Goal: Task Accomplishment & Management: Use online tool/utility

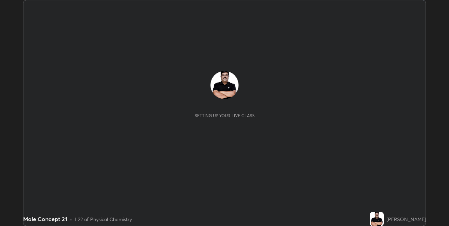
scroll to position [226, 448]
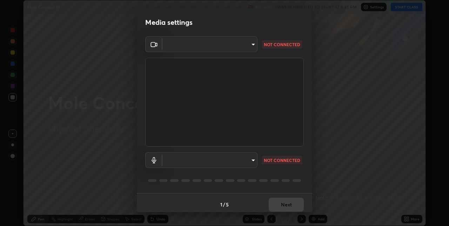
type input "8a437219b1c9d5fef93d1ec40e095ac8837f64dae60836980dab15105ba84f43"
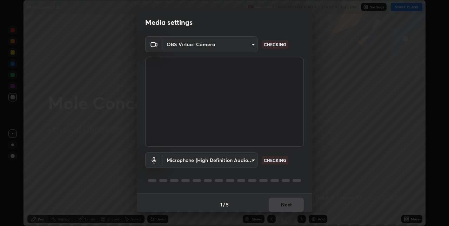
click at [251, 160] on body "Erase all Mole Concept 21 Recording WAS SCHEDULED TO START AT 5:45 PM Settings …" at bounding box center [224, 113] width 449 height 226
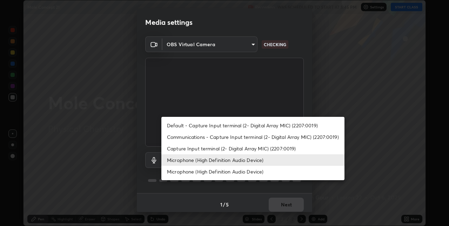
click at [259, 126] on li "Default - Capture Input terminal (2- Digital Array MIC) (2207:0019)" at bounding box center [252, 126] width 183 height 12
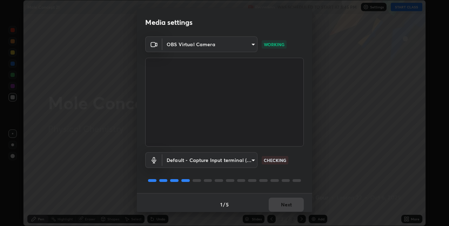
click at [252, 161] on body "Erase all Mole Concept 21 Recording WAS SCHEDULED TO START AT 5:45 PM Settings …" at bounding box center [224, 113] width 449 height 226
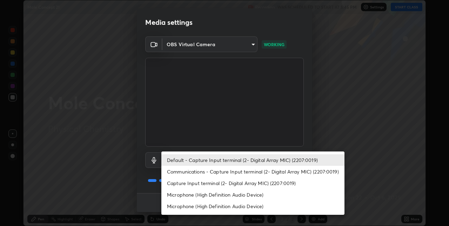
click at [259, 195] on li "Microphone (High Definition Audio Device)" at bounding box center [252, 195] width 183 height 12
type input "8b03dfe00df41579c2e68c2a8f86c5c3b417a10a4e389e2de265caeca052d5a4"
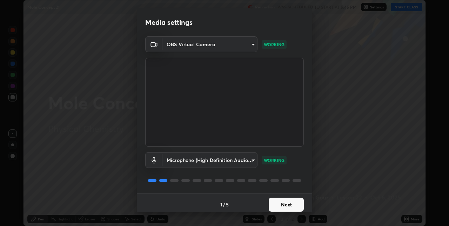
click at [288, 206] on button "Next" at bounding box center [286, 205] width 35 height 14
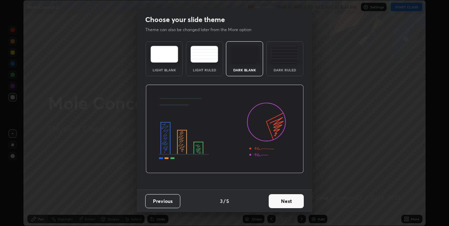
click at [291, 204] on button "Next" at bounding box center [286, 202] width 35 height 14
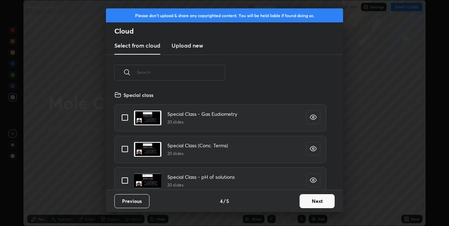
click at [309, 205] on button "Next" at bounding box center [316, 202] width 35 height 14
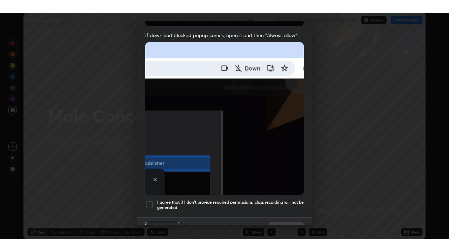
scroll to position [147, 0]
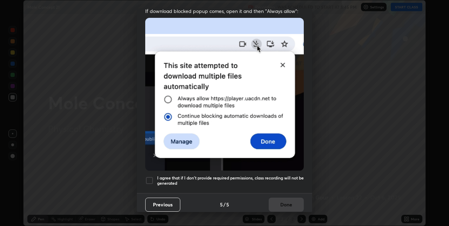
click at [150, 177] on div at bounding box center [149, 181] width 8 height 8
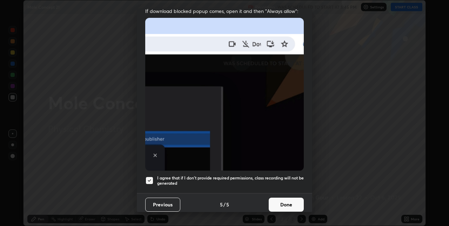
click at [279, 199] on button "Done" at bounding box center [286, 205] width 35 height 14
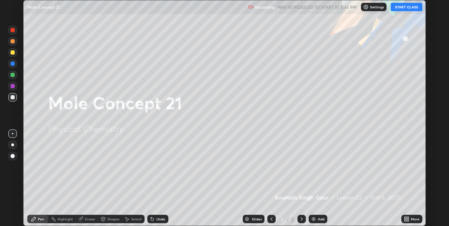
click at [405, 8] on button "START CLASS" at bounding box center [407, 7] width 32 height 8
click at [405, 219] on icon at bounding box center [406, 220] width 6 height 6
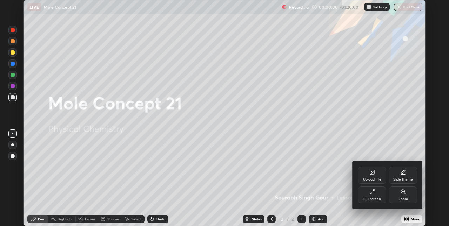
click at [372, 196] on div "Full screen" at bounding box center [372, 195] width 28 height 17
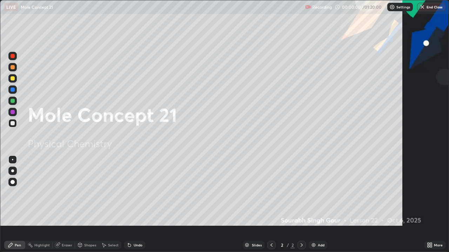
scroll to position [252, 449]
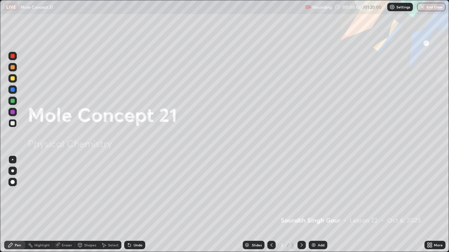
click at [319, 226] on div "Add" at bounding box center [321, 246] width 7 height 4
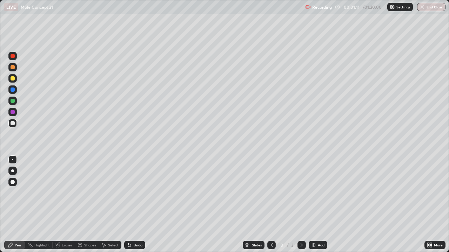
click at [15, 170] on div at bounding box center [12, 171] width 8 height 8
click at [13, 78] on div at bounding box center [13, 78] width 4 height 4
click at [14, 122] on div at bounding box center [13, 123] width 4 height 4
click at [13, 123] on div at bounding box center [13, 123] width 4 height 4
click at [314, 226] on img at bounding box center [314, 246] width 6 height 6
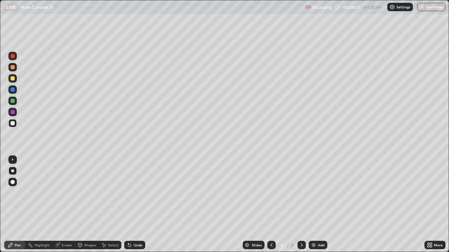
click at [13, 78] on div at bounding box center [13, 78] width 4 height 4
click at [317, 226] on div "Add" at bounding box center [317, 245] width 19 height 8
click at [134, 226] on div "Undo" at bounding box center [138, 246] width 9 height 4
click at [271, 226] on icon at bounding box center [272, 246] width 6 height 6
click at [304, 226] on div at bounding box center [301, 245] width 8 height 8
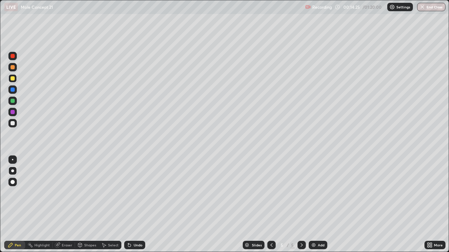
click at [314, 226] on img at bounding box center [314, 246] width 6 height 6
click at [12, 124] on div at bounding box center [13, 123] width 4 height 4
click at [316, 226] on div "Add" at bounding box center [317, 245] width 19 height 8
click at [13, 79] on div at bounding box center [13, 78] width 4 height 4
click at [14, 124] on div at bounding box center [13, 123] width 4 height 4
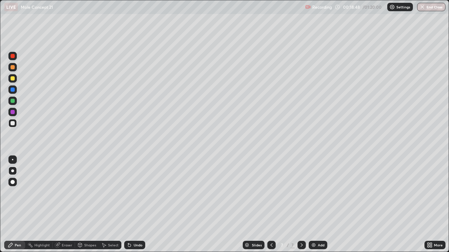
click at [138, 226] on div "Undo" at bounding box center [134, 245] width 21 height 8
click at [13, 78] on div at bounding box center [13, 78] width 4 height 4
click at [14, 125] on div at bounding box center [13, 123] width 4 height 4
click at [314, 226] on img at bounding box center [314, 246] width 6 height 6
click at [131, 226] on icon at bounding box center [130, 246] width 6 height 6
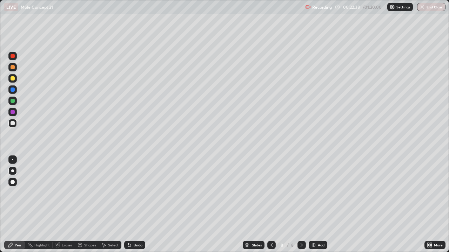
click at [13, 80] on div at bounding box center [13, 78] width 4 height 4
click at [15, 125] on div at bounding box center [12, 123] width 8 height 8
click at [14, 79] on div at bounding box center [13, 78] width 4 height 4
click at [313, 226] on img at bounding box center [314, 246] width 6 height 6
click at [271, 226] on icon at bounding box center [272, 246] width 6 height 6
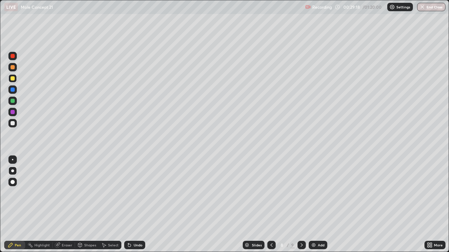
click at [300, 226] on icon at bounding box center [302, 246] width 6 height 6
click at [271, 226] on icon at bounding box center [272, 246] width 6 height 6
click at [301, 226] on icon at bounding box center [302, 246] width 6 height 6
click at [138, 226] on div "Undo" at bounding box center [138, 246] width 9 height 4
click at [139, 226] on div "Undo" at bounding box center [134, 245] width 21 height 8
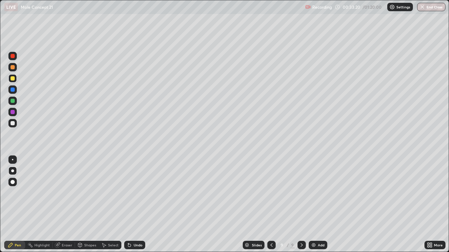
click at [312, 226] on img at bounding box center [314, 246] width 6 height 6
click at [15, 122] on div at bounding box center [12, 123] width 8 height 8
click at [141, 226] on div "Undo" at bounding box center [134, 245] width 21 height 8
click at [142, 226] on div "Undo" at bounding box center [134, 245] width 21 height 8
click at [314, 226] on img at bounding box center [314, 246] width 6 height 6
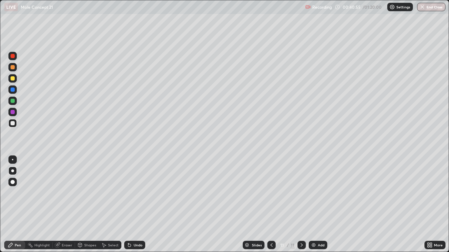
click at [270, 226] on div at bounding box center [271, 245] width 8 height 14
click at [298, 226] on div at bounding box center [301, 245] width 8 height 8
click at [314, 226] on img at bounding box center [314, 246] width 6 height 6
click at [14, 123] on div at bounding box center [13, 123] width 4 height 4
click at [15, 82] on div at bounding box center [12, 78] width 8 height 8
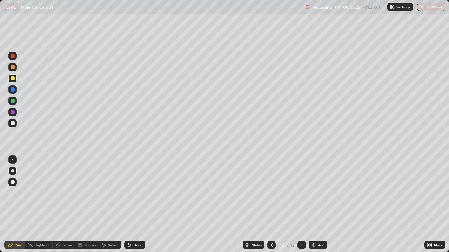
click at [16, 121] on div at bounding box center [12, 123] width 8 height 8
click at [316, 226] on div "Add" at bounding box center [317, 245] width 19 height 8
click at [272, 226] on icon at bounding box center [272, 246] width 6 height 6
click at [304, 226] on div at bounding box center [301, 245] width 8 height 8
click at [132, 226] on div "Undo" at bounding box center [134, 245] width 21 height 8
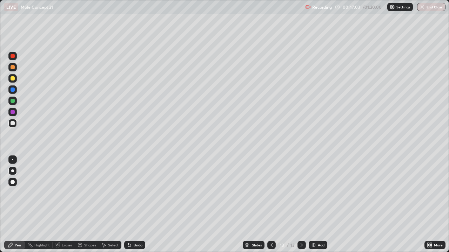
click at [130, 226] on div "Undo" at bounding box center [134, 245] width 21 height 8
click at [136, 226] on div "Undo" at bounding box center [138, 246] width 9 height 4
click at [135, 226] on div "Undo" at bounding box center [134, 245] width 21 height 8
click at [136, 226] on div "Undo" at bounding box center [138, 246] width 9 height 4
click at [137, 226] on div "Undo" at bounding box center [134, 245] width 21 height 8
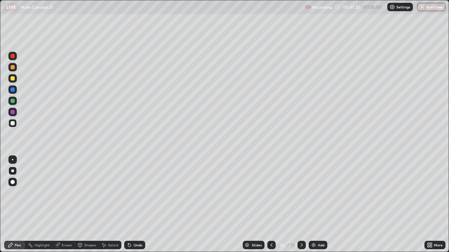
click at [137, 226] on div "Undo" at bounding box center [138, 246] width 9 height 4
click at [138, 226] on div "Undo" at bounding box center [138, 246] width 9 height 4
click at [138, 226] on div "Undo" at bounding box center [134, 245] width 21 height 8
click at [139, 226] on div "Undo" at bounding box center [134, 245] width 21 height 8
click at [140, 226] on div "Undo" at bounding box center [134, 245] width 21 height 8
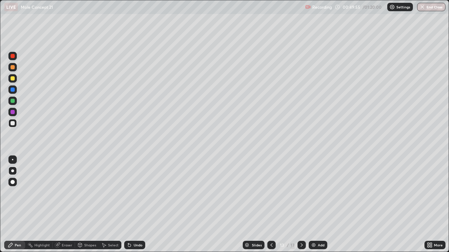
click at [316, 226] on div "Add" at bounding box center [317, 245] width 19 height 8
click at [13, 81] on div at bounding box center [12, 78] width 8 height 8
click at [13, 124] on div at bounding box center [13, 123] width 4 height 4
click at [12, 124] on div at bounding box center [13, 123] width 4 height 4
click at [130, 226] on icon at bounding box center [130, 246] width 6 height 6
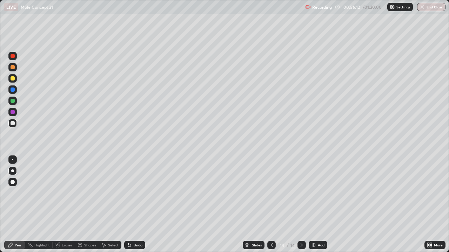
click at [311, 226] on img at bounding box center [314, 246] width 6 height 6
click at [14, 78] on div at bounding box center [13, 78] width 4 height 4
click at [14, 123] on div at bounding box center [13, 123] width 4 height 4
click at [313, 226] on img at bounding box center [314, 246] width 6 height 6
click at [314, 226] on img at bounding box center [314, 246] width 6 height 6
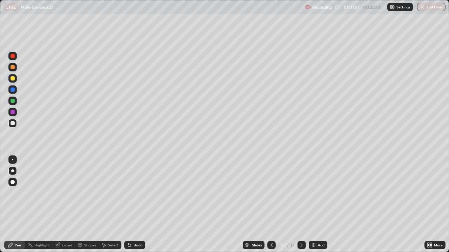
click at [14, 78] on div at bounding box center [13, 78] width 4 height 4
click at [13, 124] on div at bounding box center [13, 123] width 4 height 4
click at [316, 226] on div "Add" at bounding box center [317, 245] width 19 height 8
click at [436, 8] on button "End Class" at bounding box center [431, 7] width 28 height 8
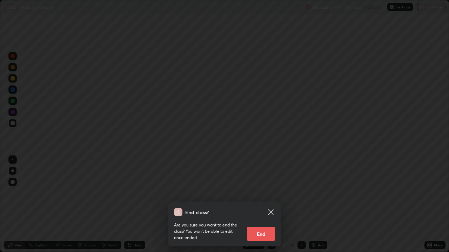
click at [266, 226] on button "End" at bounding box center [261, 234] width 28 height 14
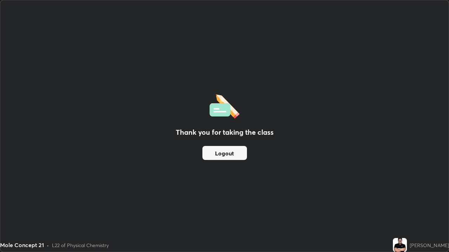
click at [234, 154] on button "Logout" at bounding box center [224, 153] width 45 height 14
